Goal: Task Accomplishment & Management: Complete application form

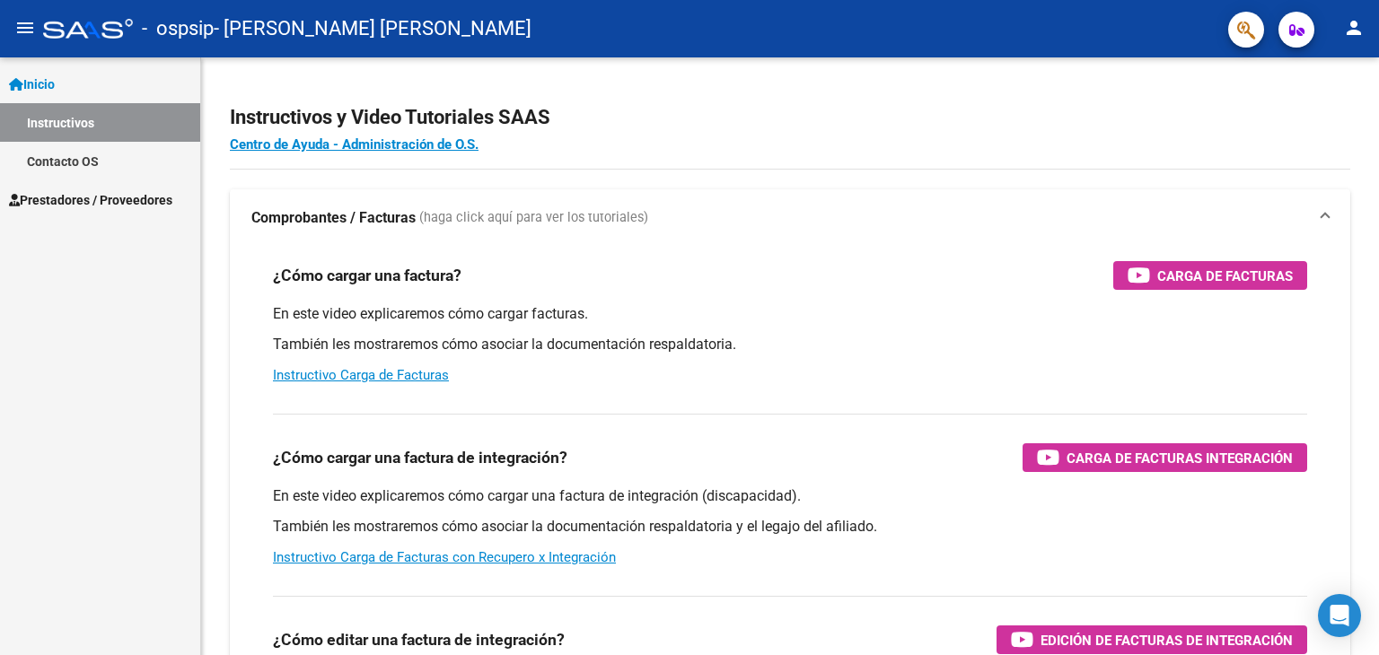
click at [107, 202] on span "Prestadores / Proveedores" at bounding box center [90, 200] width 163 height 20
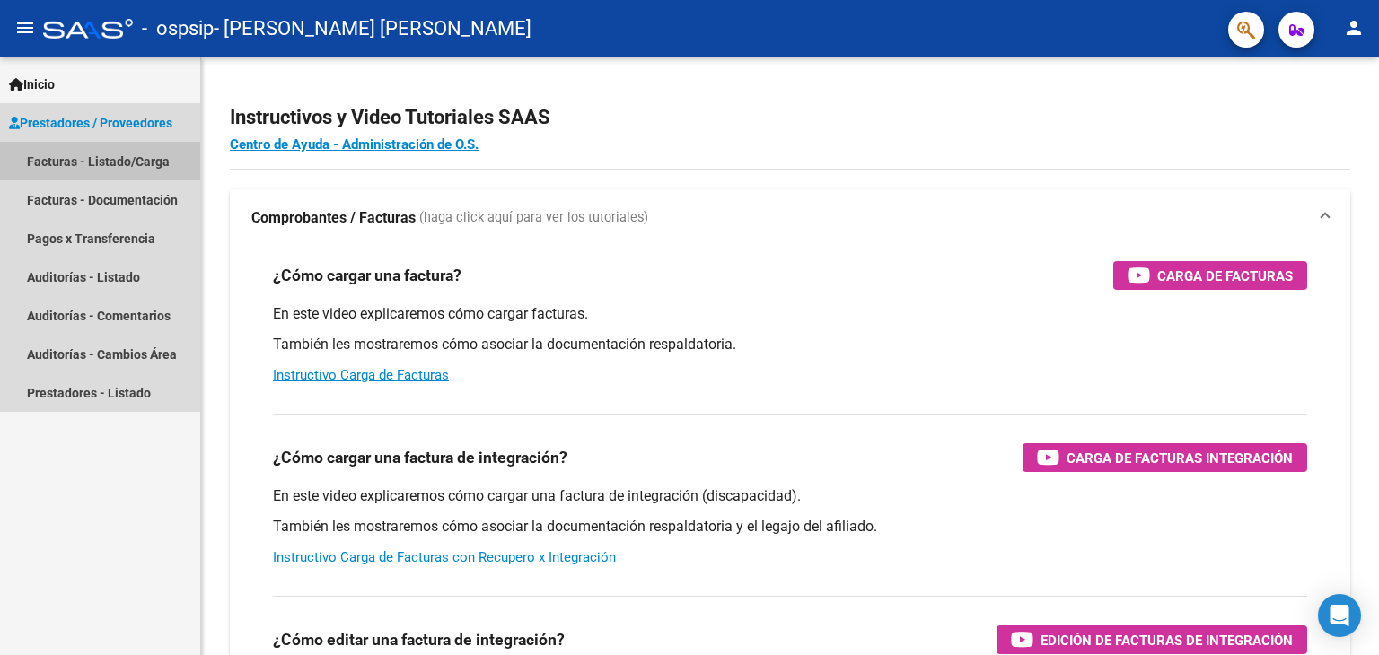
click at [115, 167] on link "Facturas - Listado/Carga" at bounding box center [100, 161] width 200 height 39
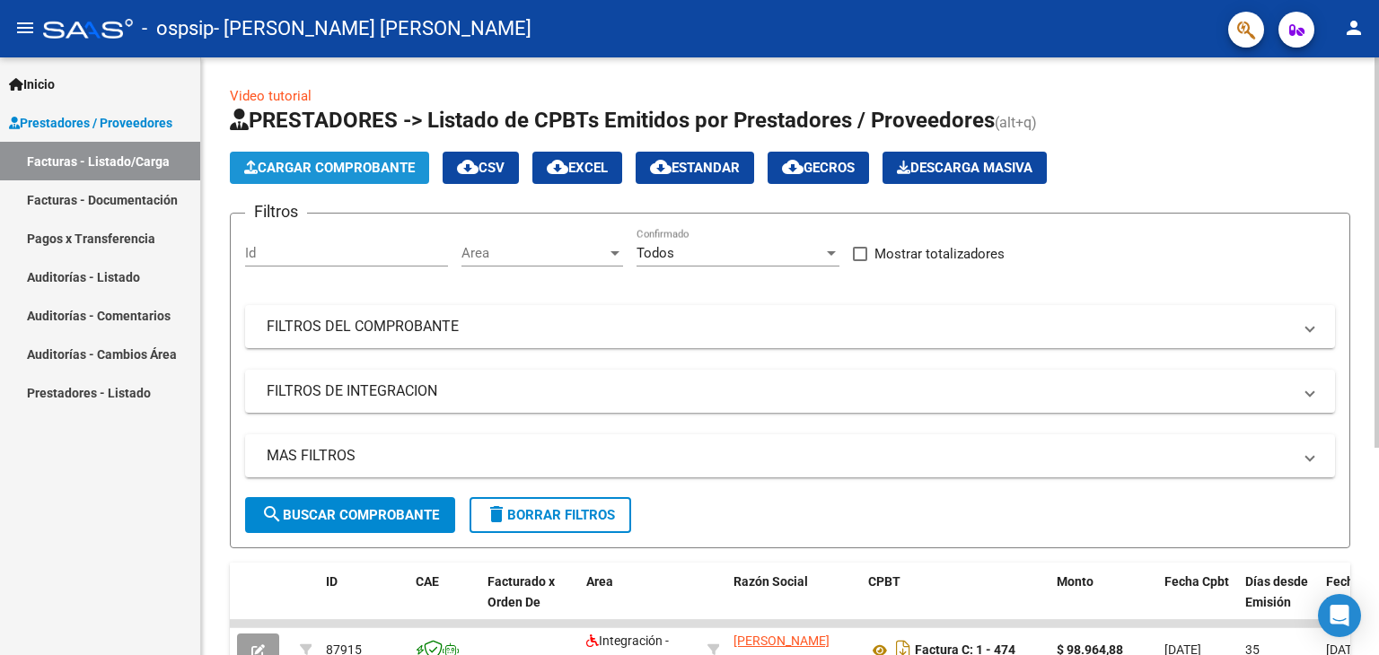
click at [345, 164] on span "Cargar Comprobante" at bounding box center [329, 168] width 171 height 16
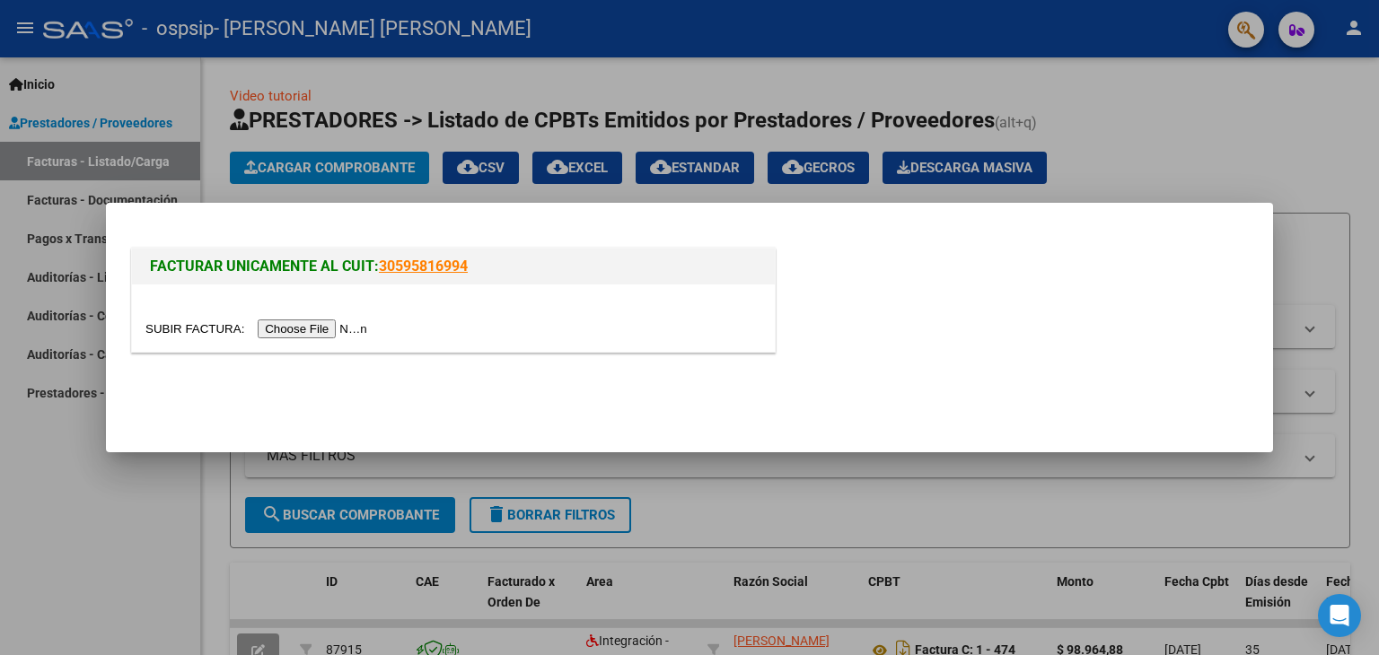
click at [333, 327] on input "file" at bounding box center [258, 329] width 227 height 19
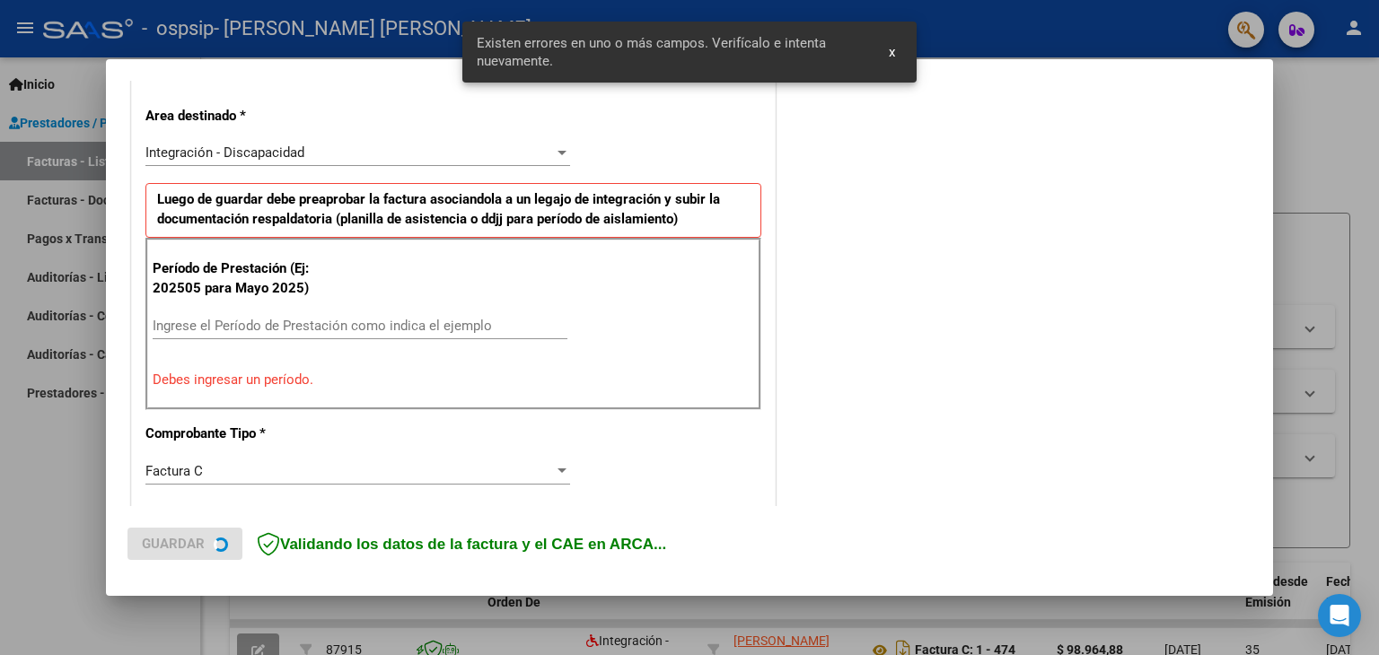
scroll to position [410, 0]
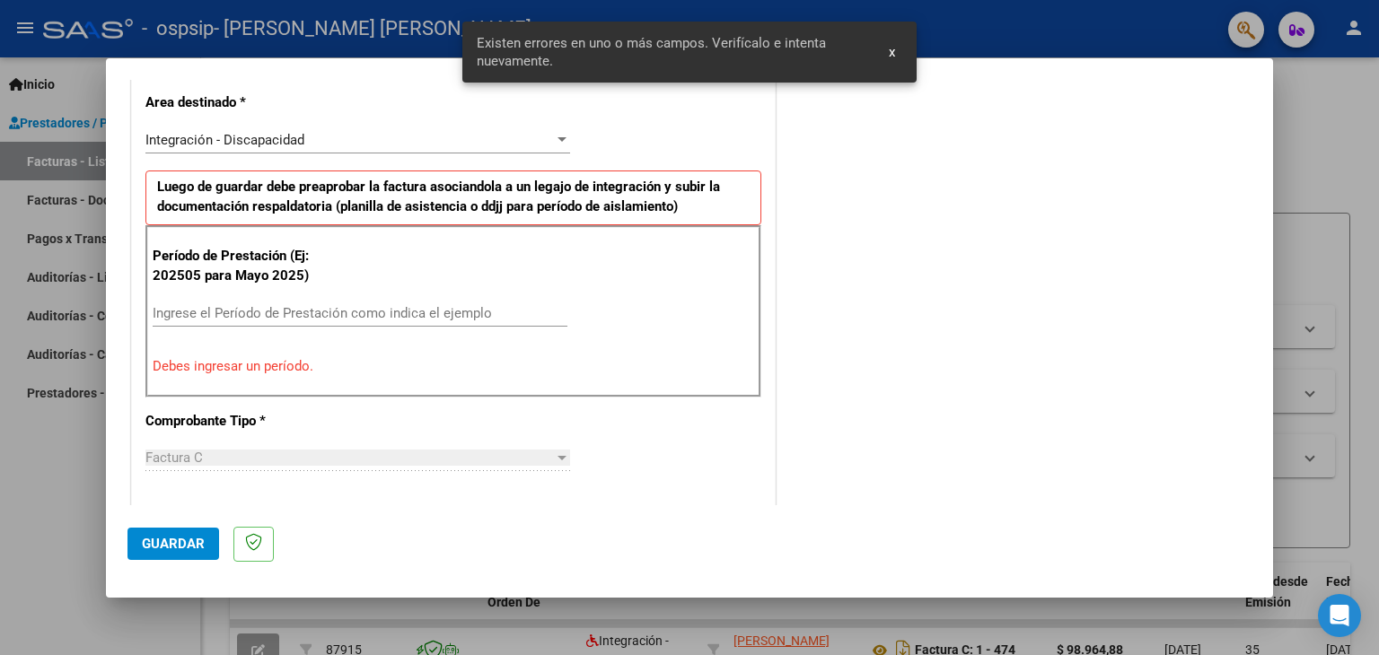
click at [233, 313] on input "Ingrese el Período de Prestación como indica el ejemplo" at bounding box center [360, 313] width 415 height 16
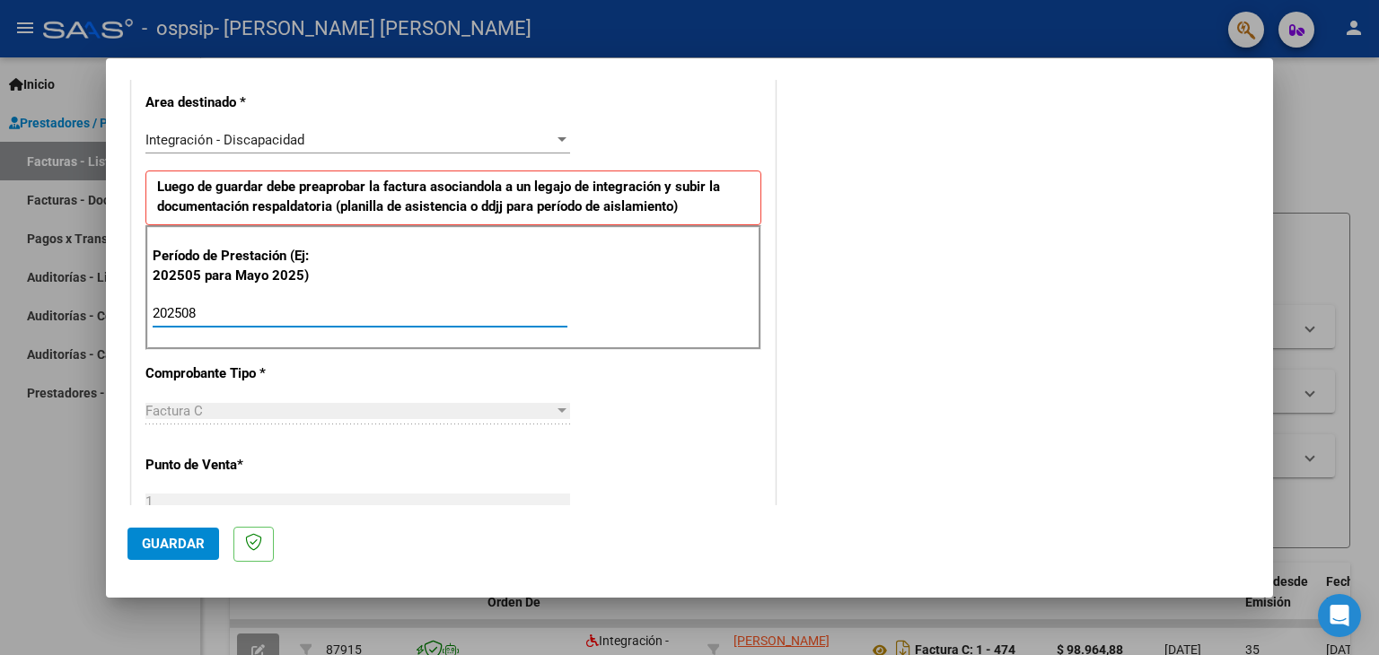
type input "202508"
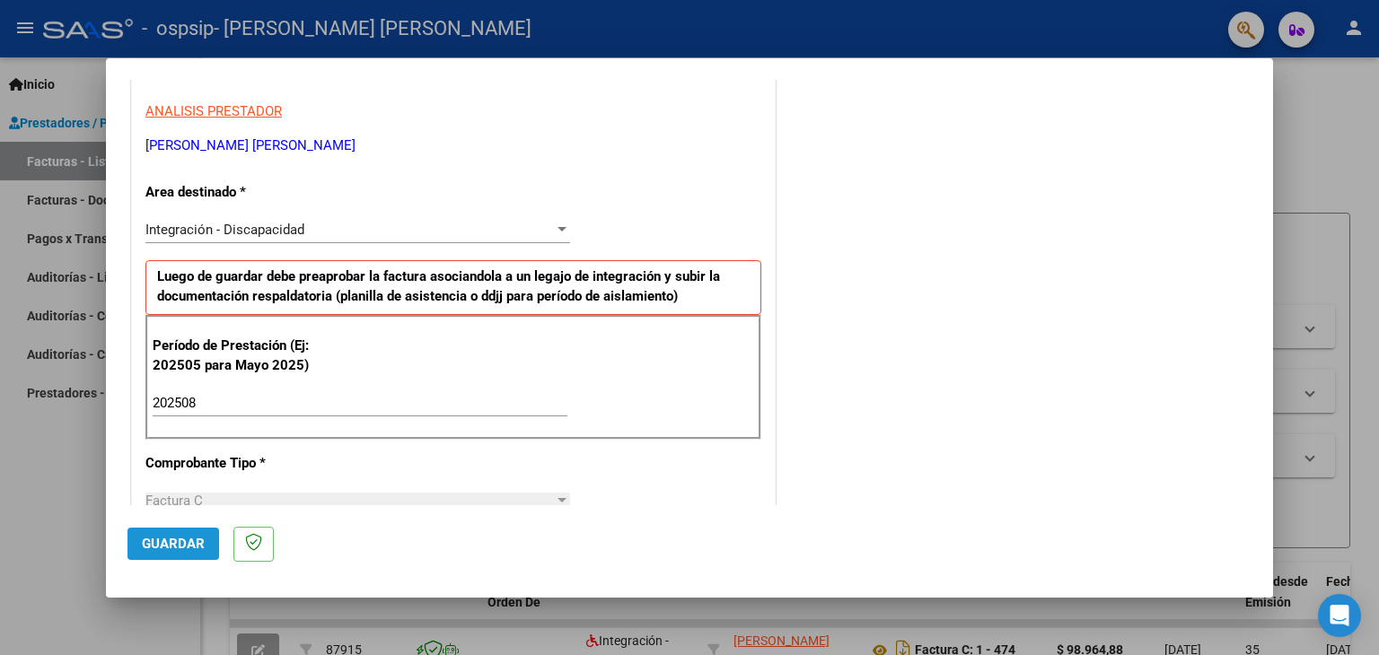
click at [172, 540] on span "Guardar" at bounding box center [173, 544] width 63 height 16
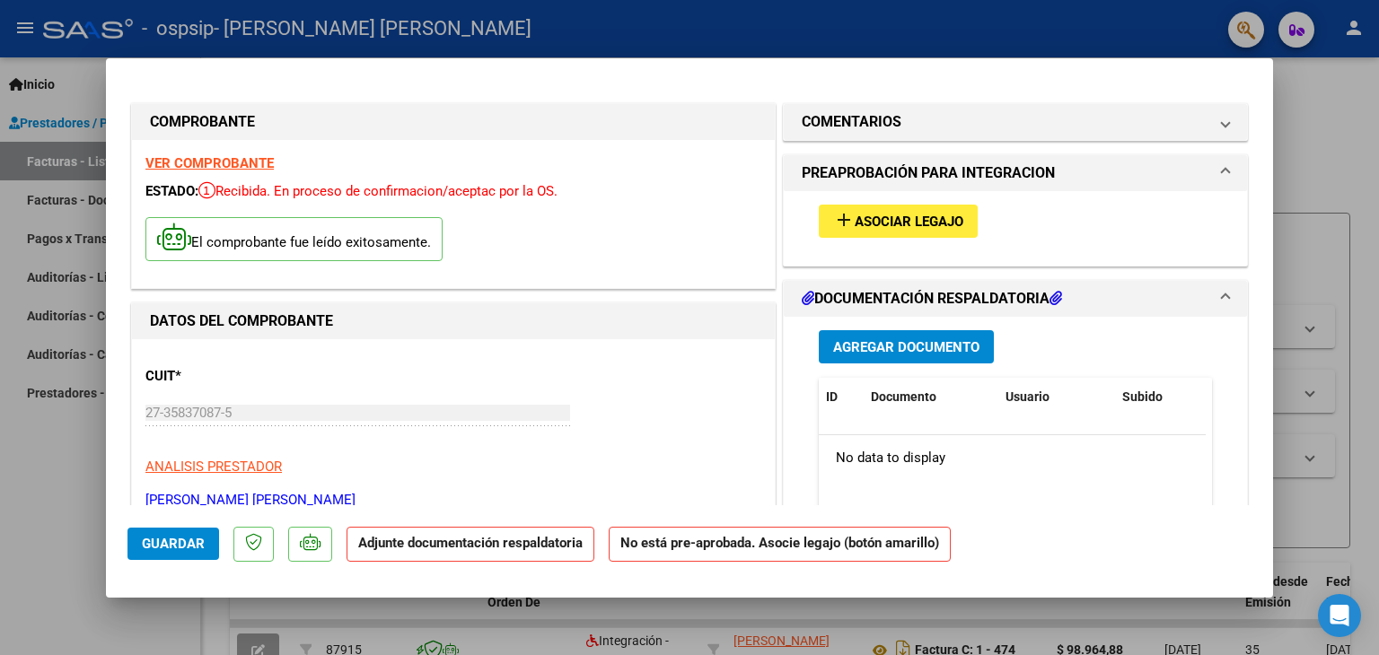
click at [882, 213] on span "add Asociar Legajo" at bounding box center [898, 221] width 130 height 16
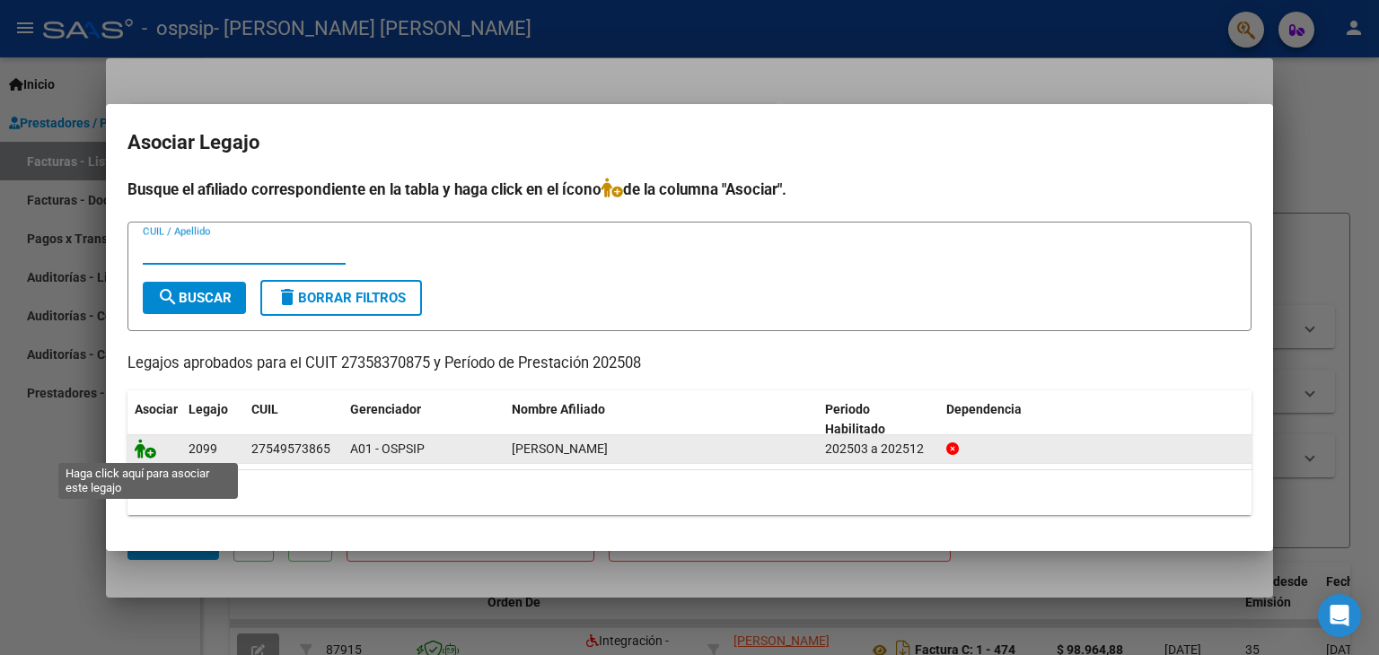
click at [154, 451] on icon at bounding box center [146, 449] width 22 height 20
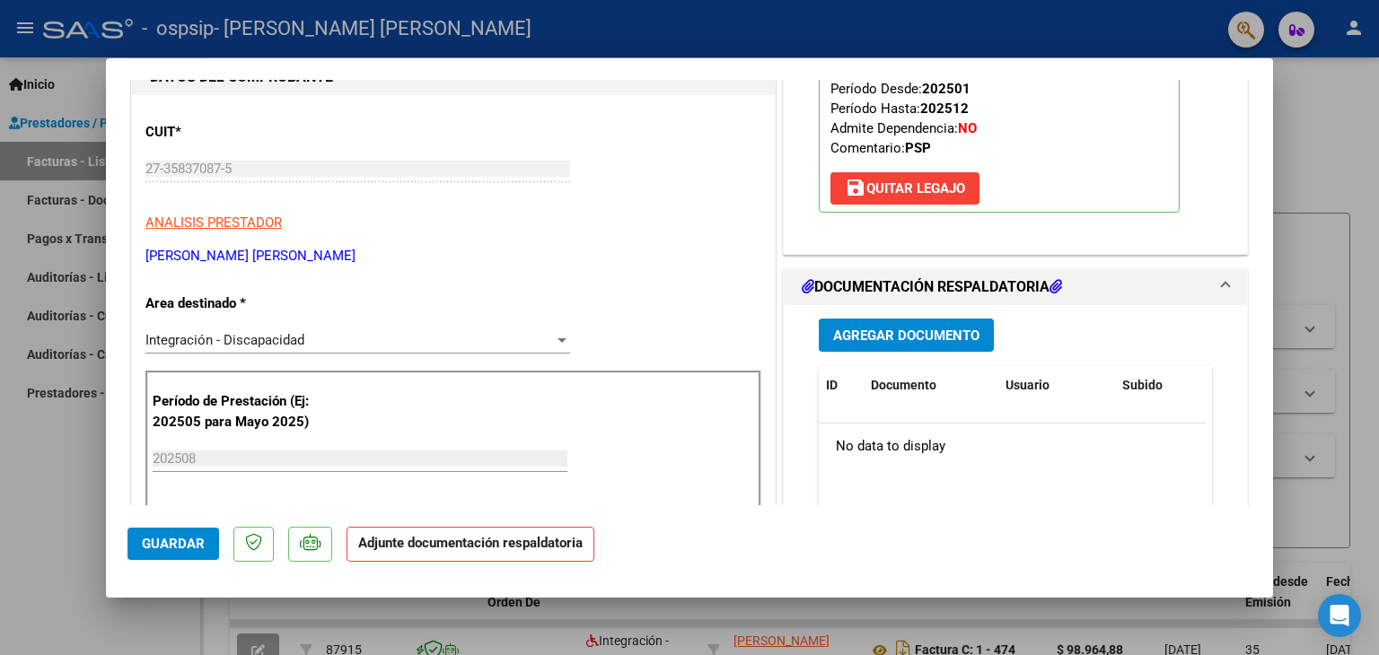
scroll to position [269, 0]
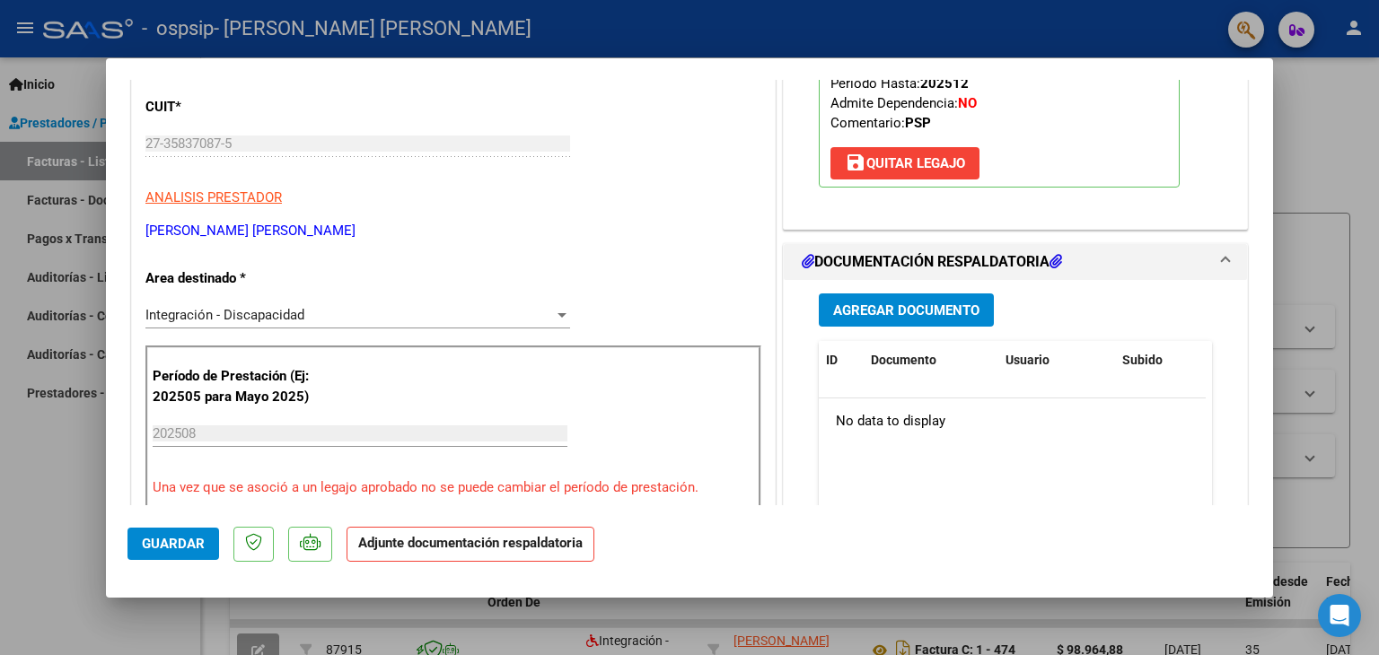
click at [881, 305] on span "Agregar Documento" at bounding box center [906, 311] width 146 height 16
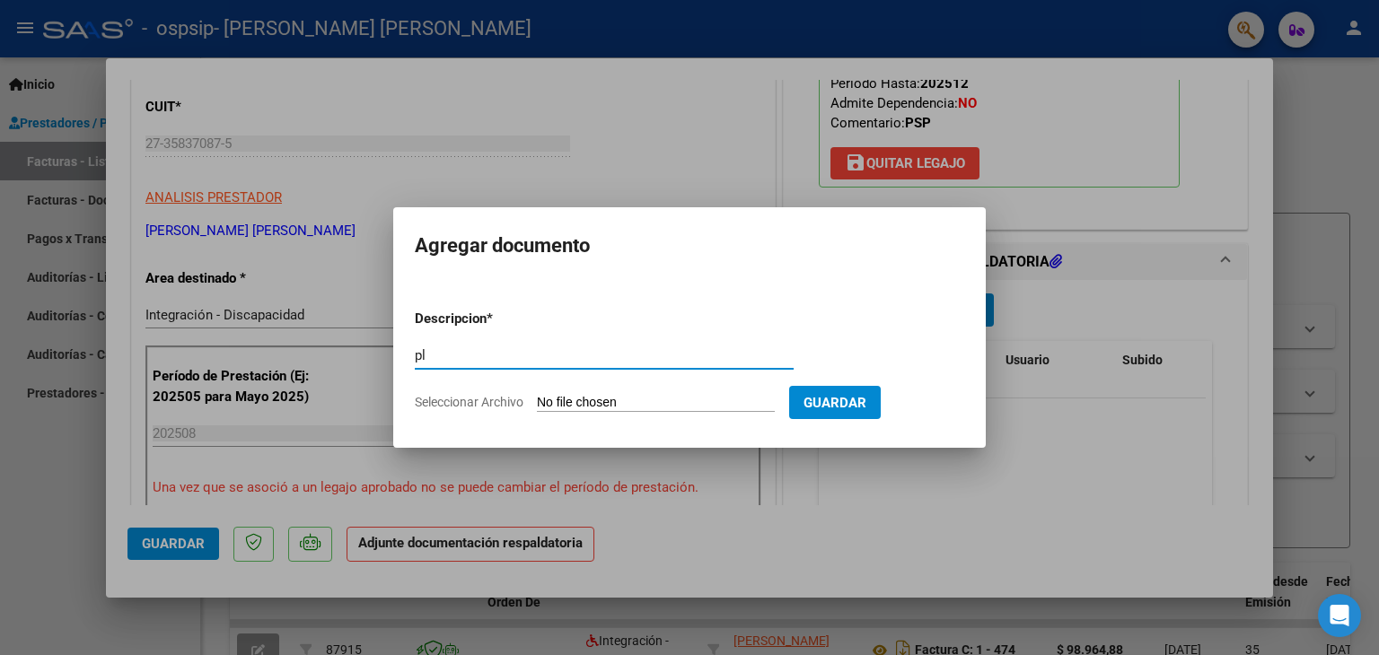
type input "p"
type input "PLANILLA DE ASISTENCIA"
click at [491, 407] on span "Seleccionar Archivo" at bounding box center [469, 402] width 109 height 14
click at [537, 407] on input "Seleccionar Archivo" at bounding box center [656, 403] width 238 height 17
type input "C:\fakepath\PLANILLA [PERSON_NAME] [DATE].pdf"
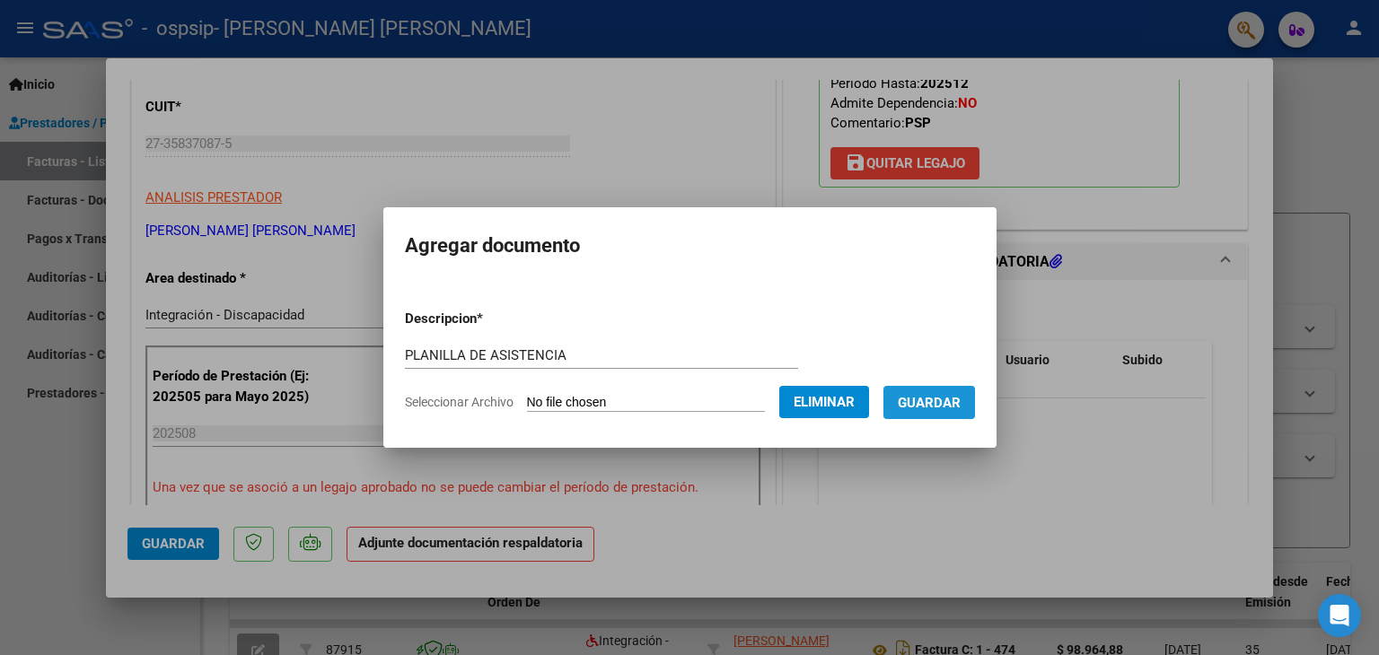
click at [938, 412] on button "Guardar" at bounding box center [929, 402] width 92 height 33
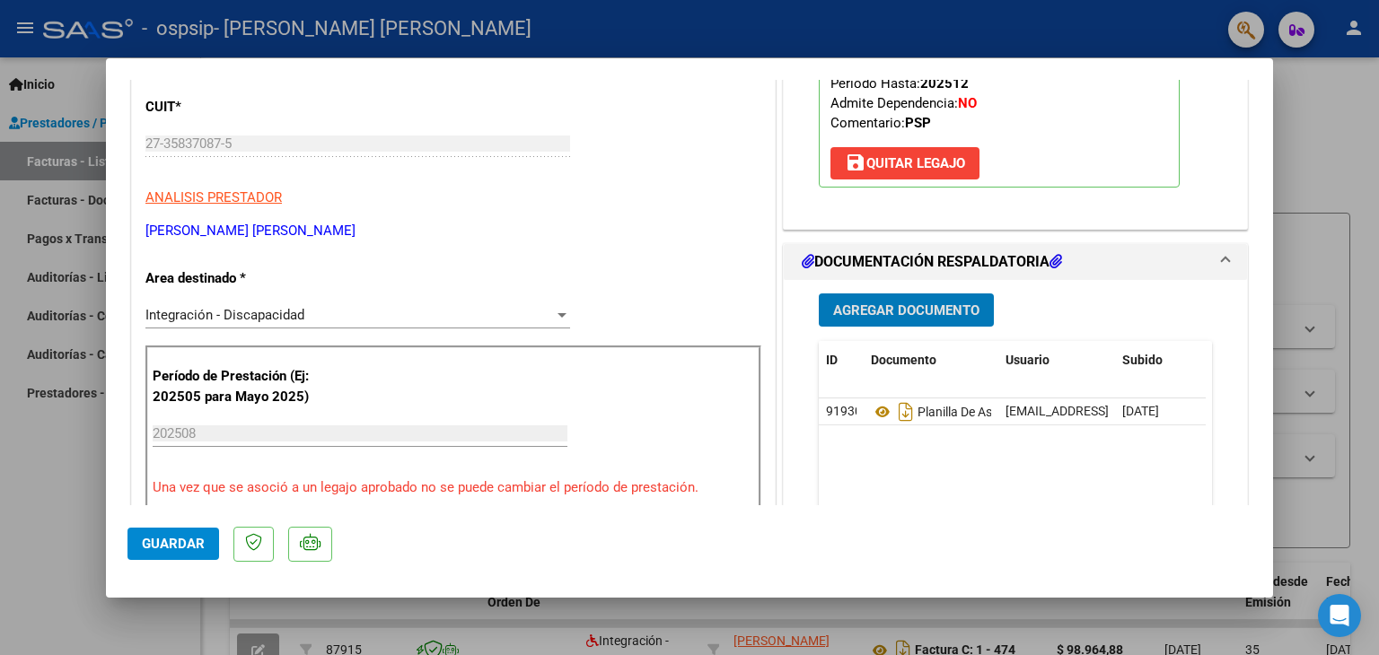
click at [913, 312] on span "Agregar Documento" at bounding box center [906, 311] width 146 height 16
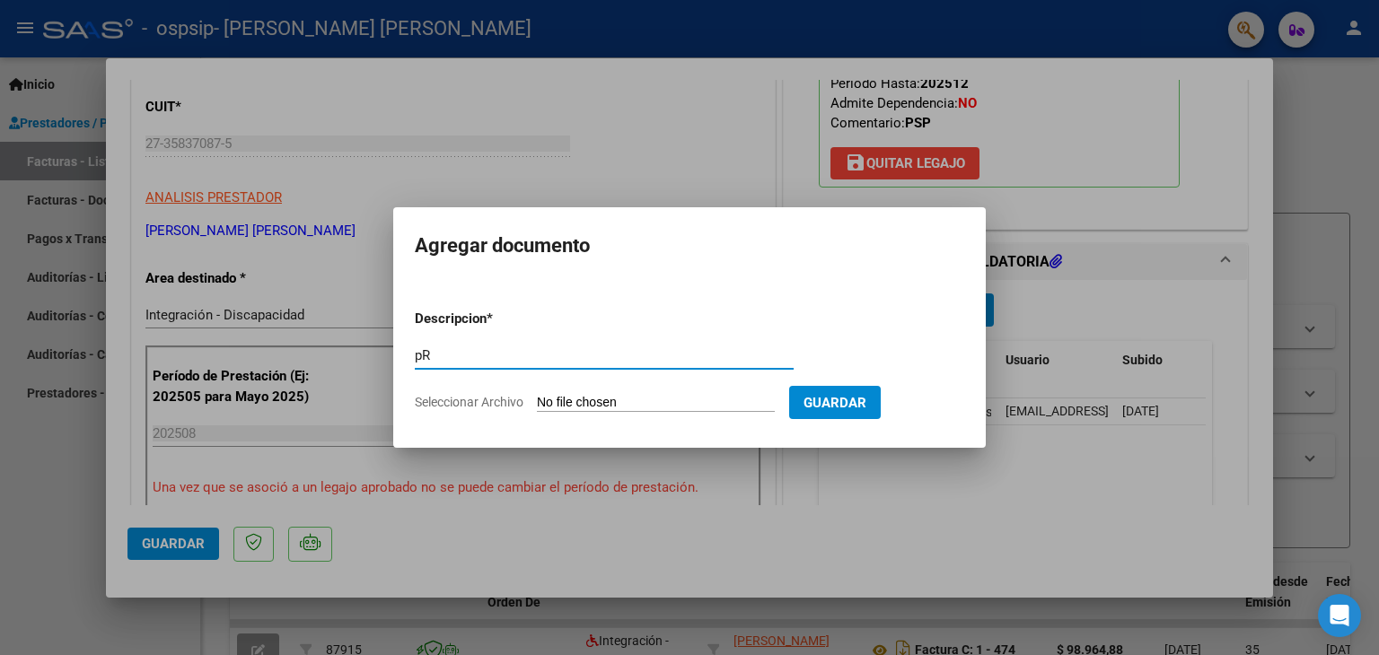
type input "p"
type input "PRESUPUESTO"
click at [473, 412] on form "Descripcion * PRESUPUESTO Escriba aquí una descripcion Seleccionar Archivo Guar…" at bounding box center [689, 360] width 549 height 131
click at [495, 403] on span "Seleccionar Archivo" at bounding box center [469, 402] width 109 height 14
click at [537, 403] on input "Seleccionar Archivo" at bounding box center [656, 403] width 238 height 17
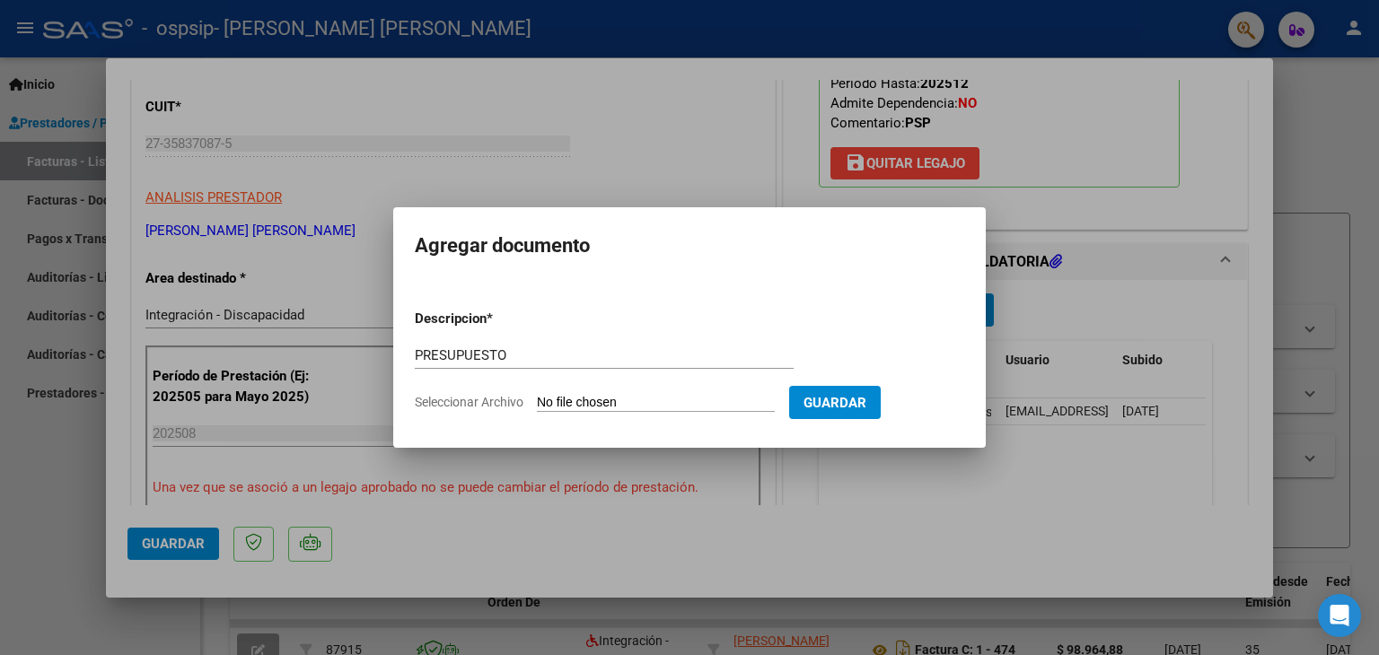
type input "C:\fakepath\[PERSON_NAME] PSP AUTORIZACION 2025 SEGUN RESOLUCION 360 22_firmado…"
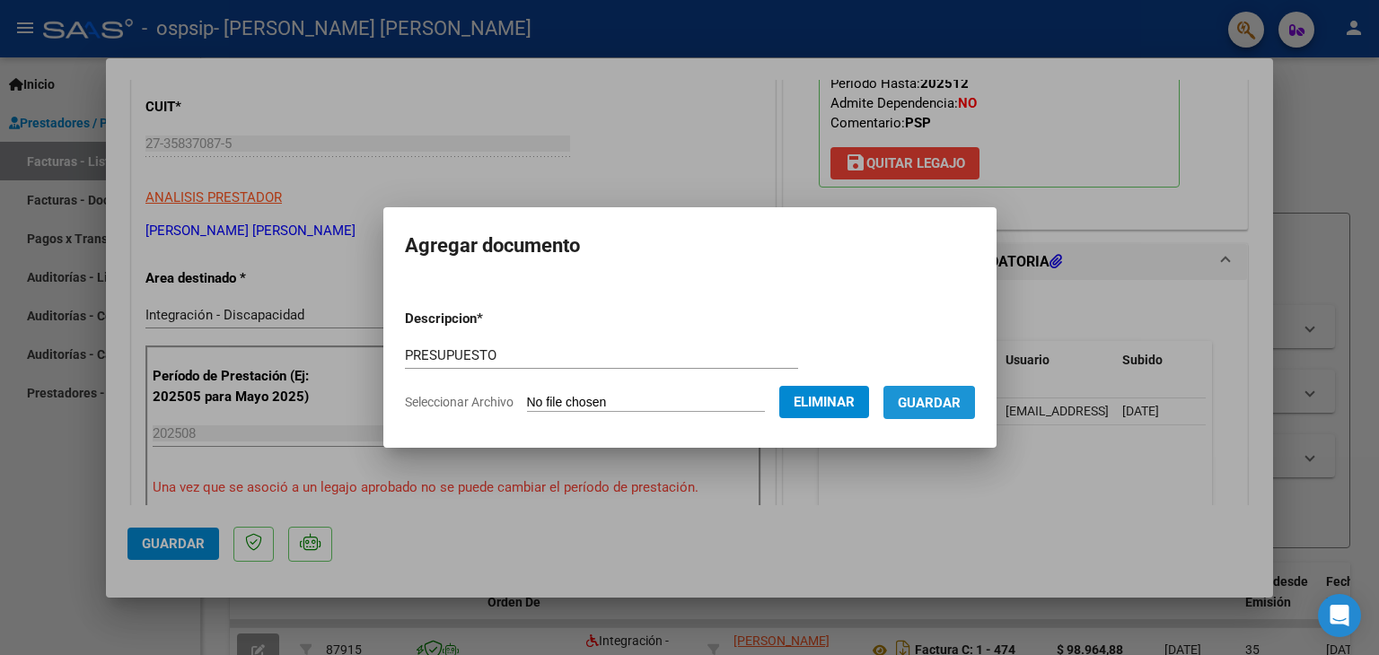
click at [936, 409] on span "Guardar" at bounding box center [929, 403] width 63 height 16
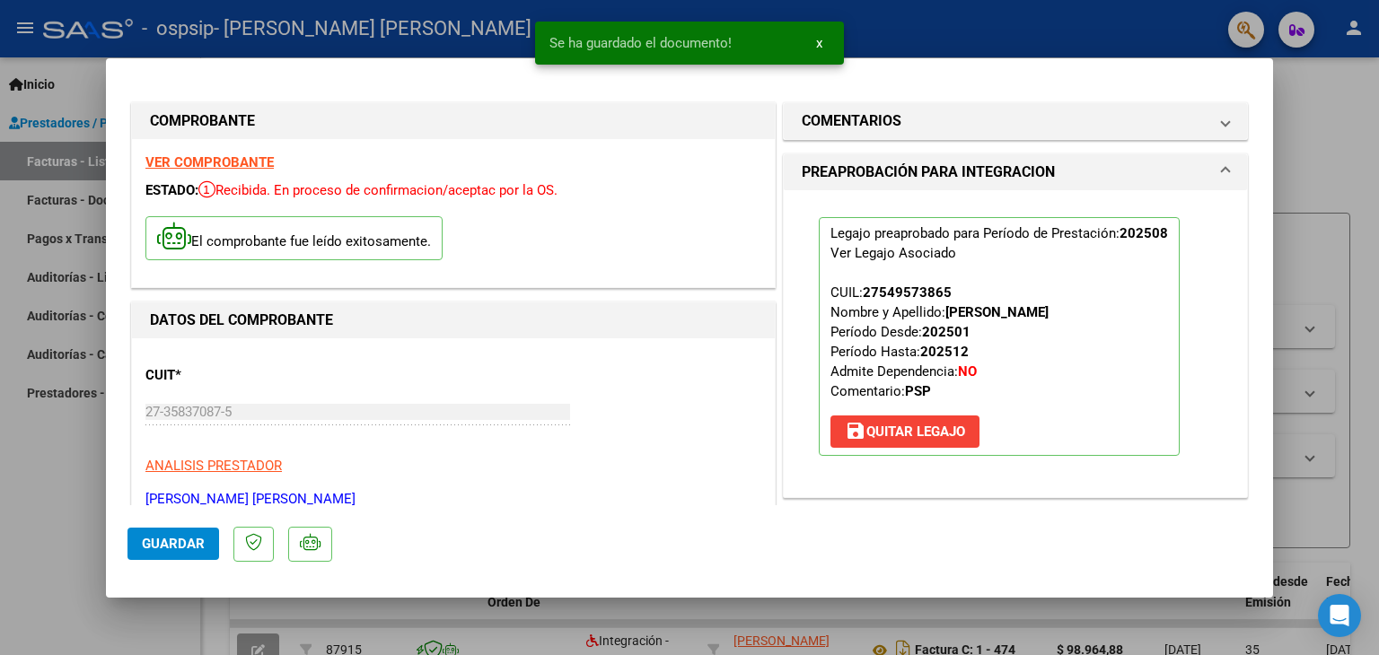
scroll to position [0, 0]
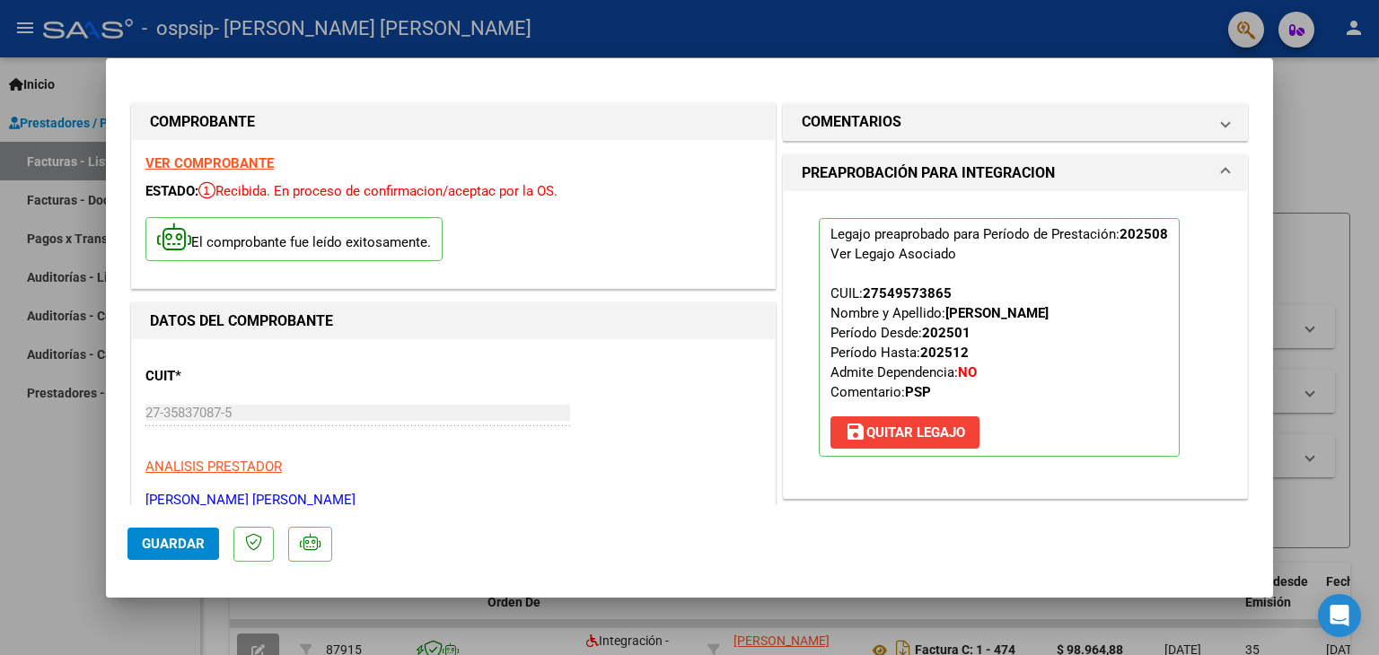
click at [268, 160] on strong "VER COMPROBANTE" at bounding box center [209, 163] width 128 height 16
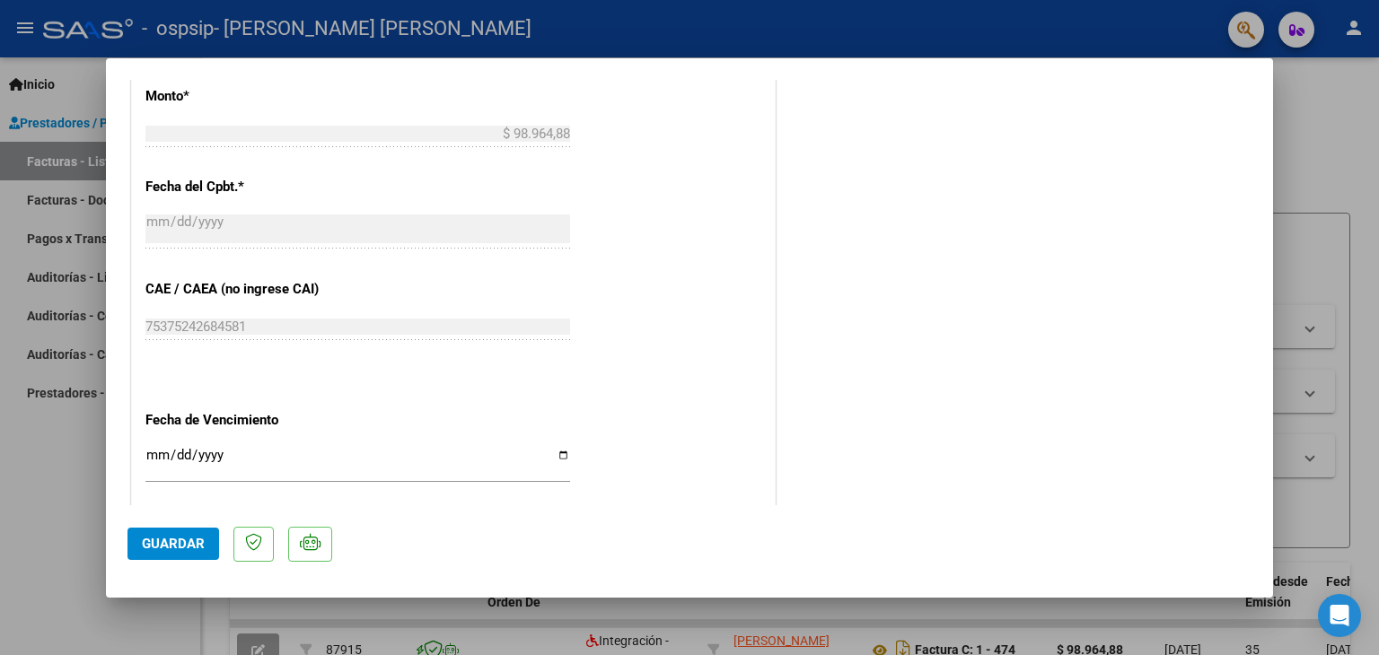
scroll to position [1179, 0]
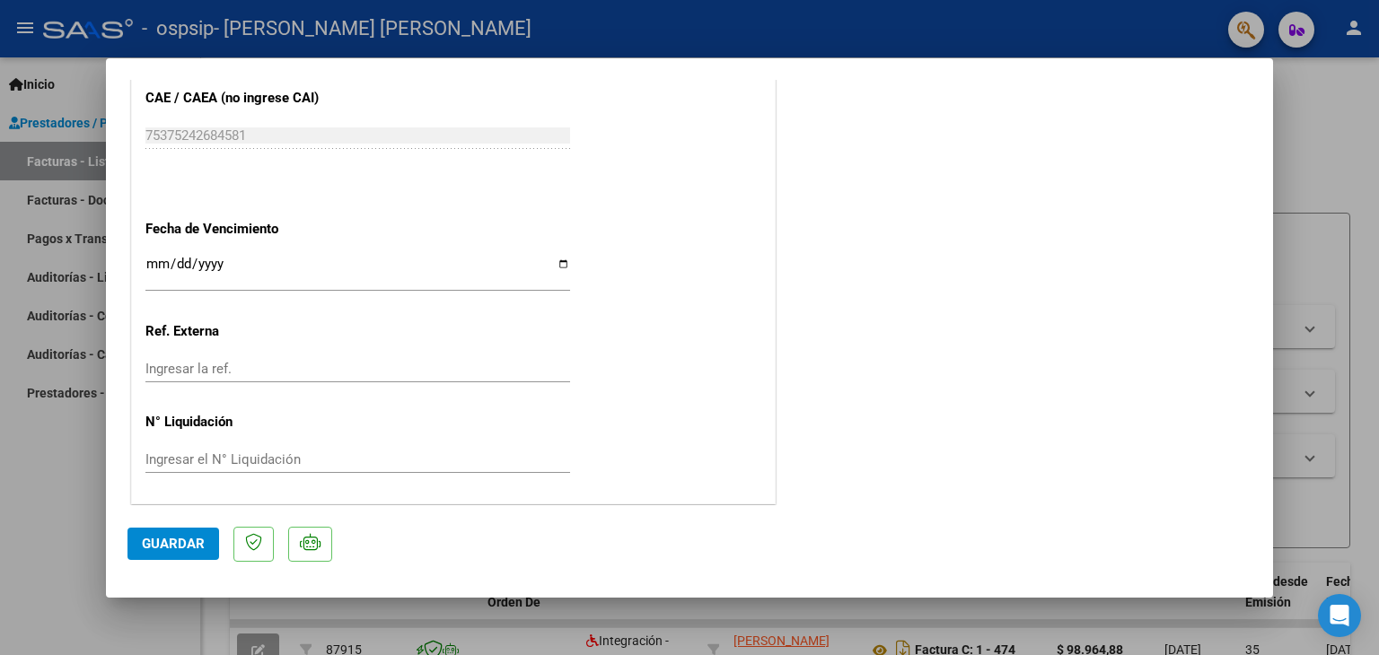
click at [177, 544] on span "Guardar" at bounding box center [173, 544] width 63 height 16
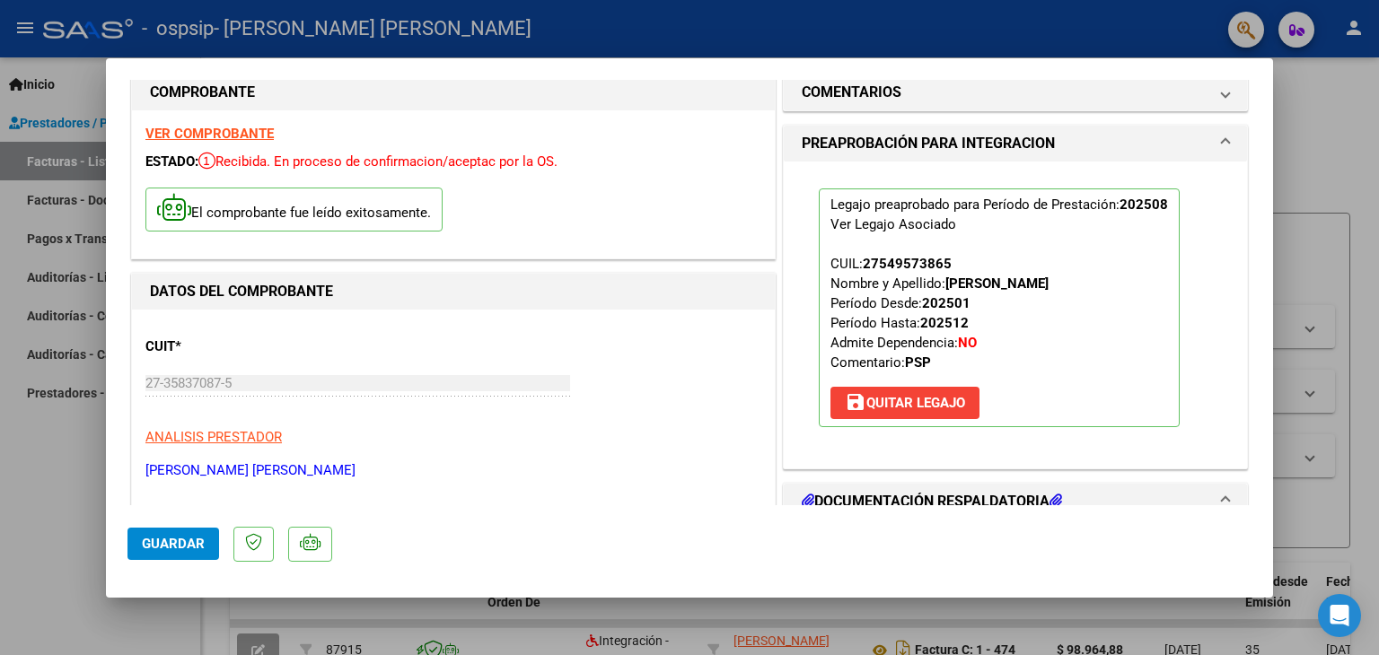
scroll to position [0, 0]
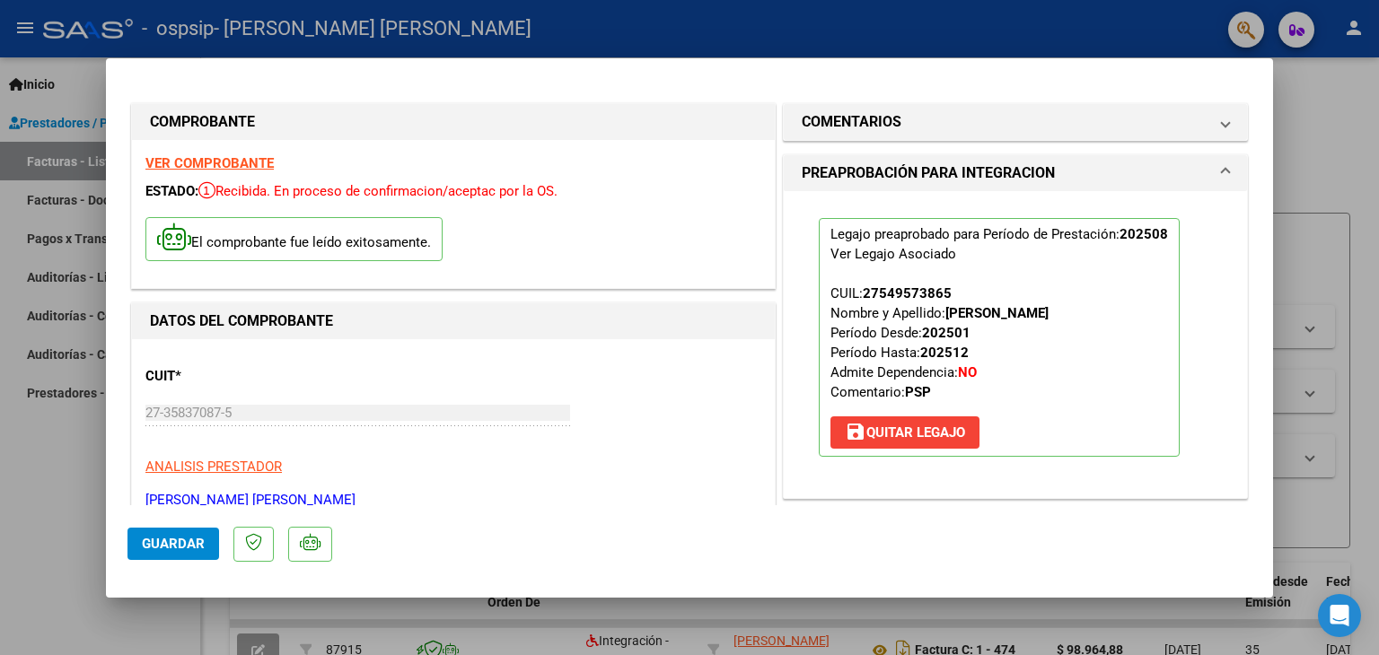
click at [1347, 39] on div at bounding box center [689, 327] width 1379 height 655
type input "$ 0,00"
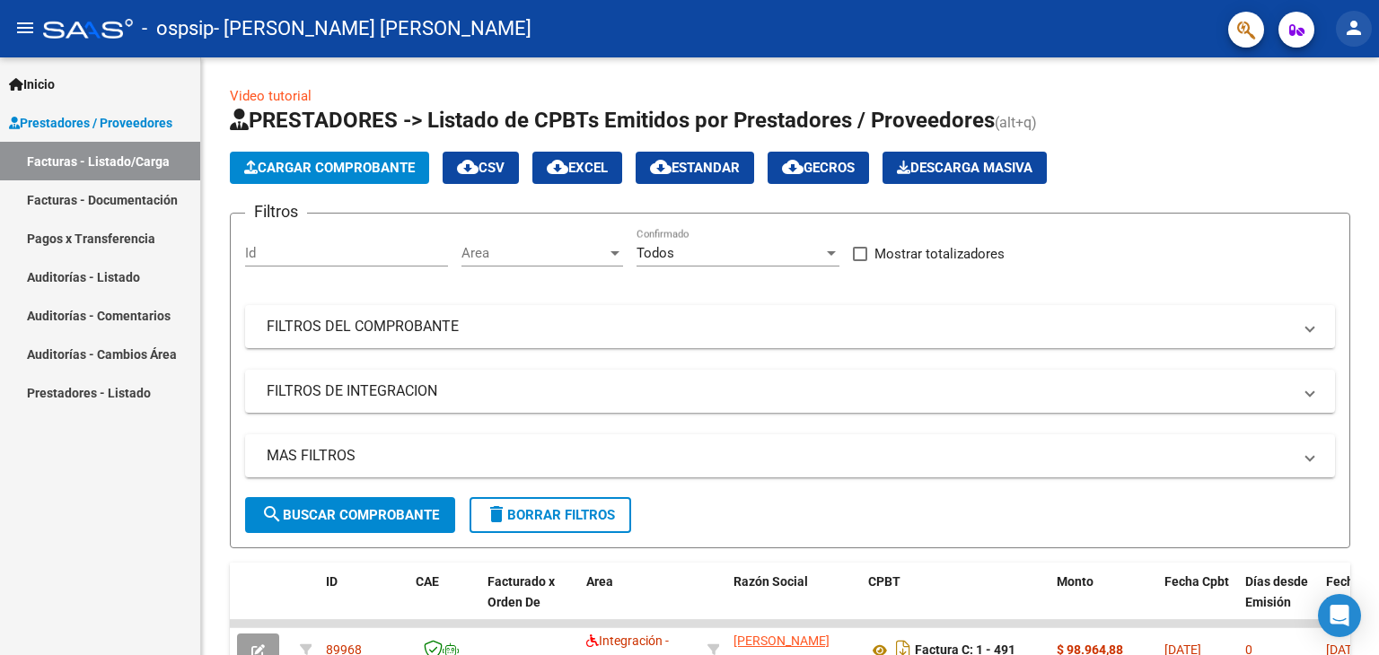
drag, startPoint x: 1364, startPoint y: 43, endPoint x: 1354, endPoint y: 43, distance: 9.9
click at [1354, 43] on button "person" at bounding box center [1354, 29] width 36 height 36
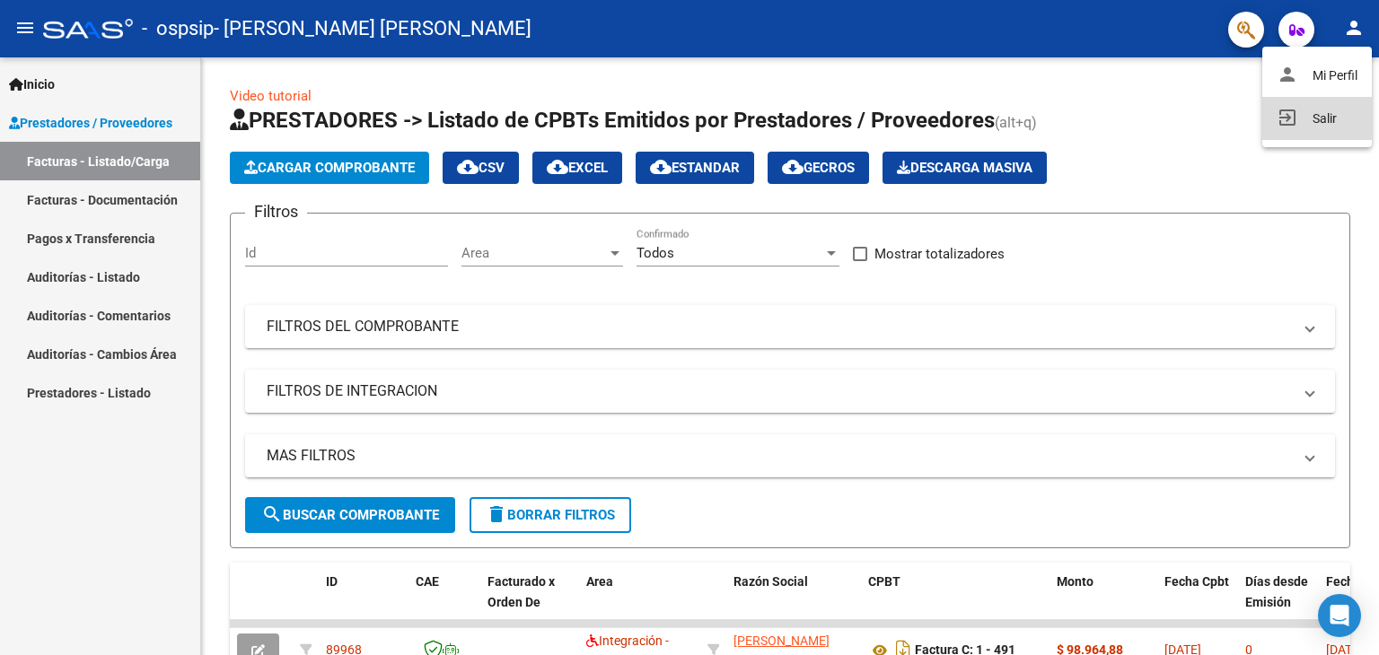
click at [1316, 110] on button "exit_to_app Salir" at bounding box center [1317, 118] width 110 height 43
